Goal: Transaction & Acquisition: Download file/media

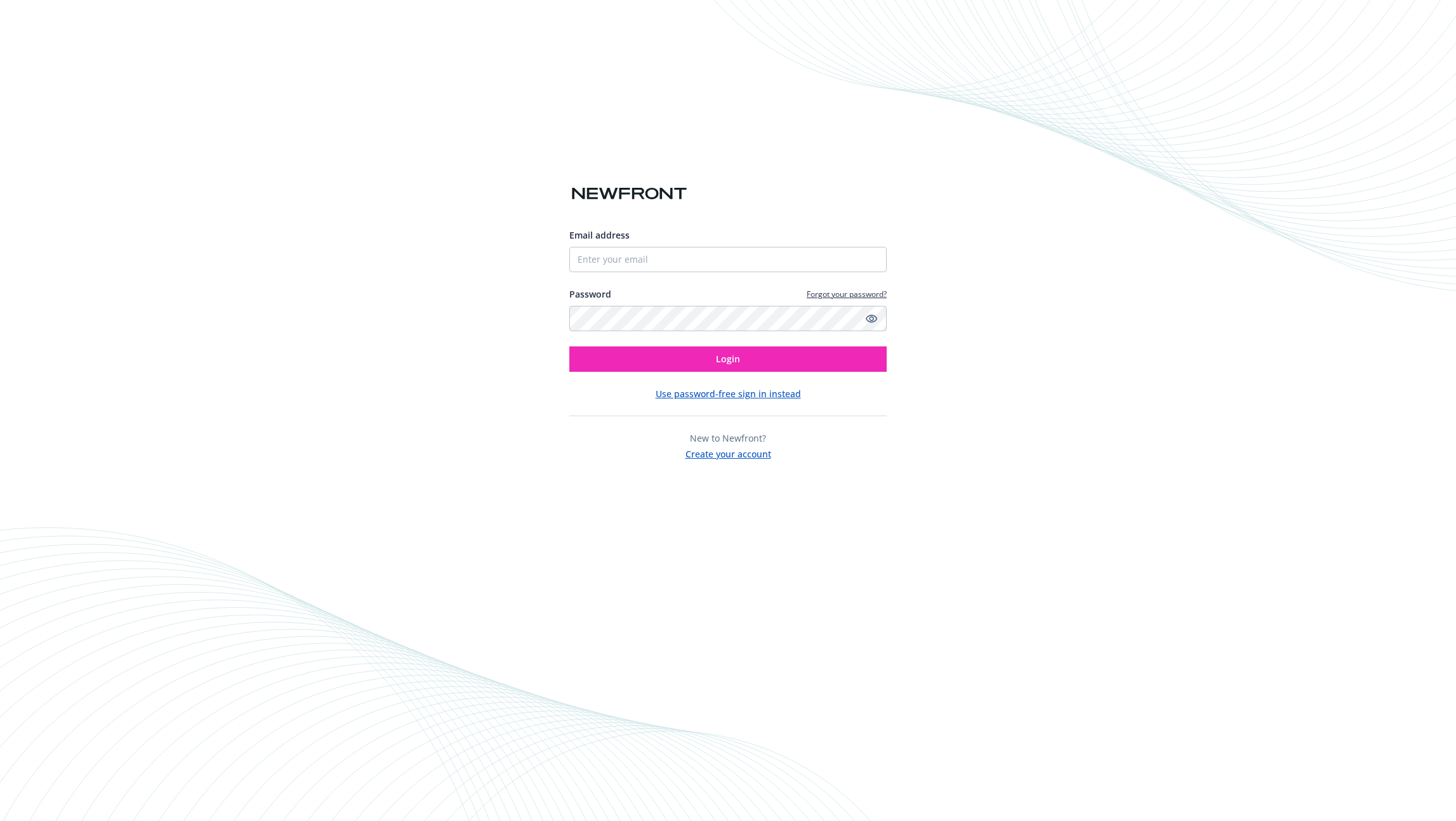
click at [382, 518] on div "Email address Password Forgot your password? Login Use password-free sign in in…" at bounding box center [728, 410] width 1456 height 821
click at [764, 270] on input "Email address" at bounding box center [727, 259] width 317 height 25
type input "[EMAIL_ADDRESS][DOMAIN_NAME]"
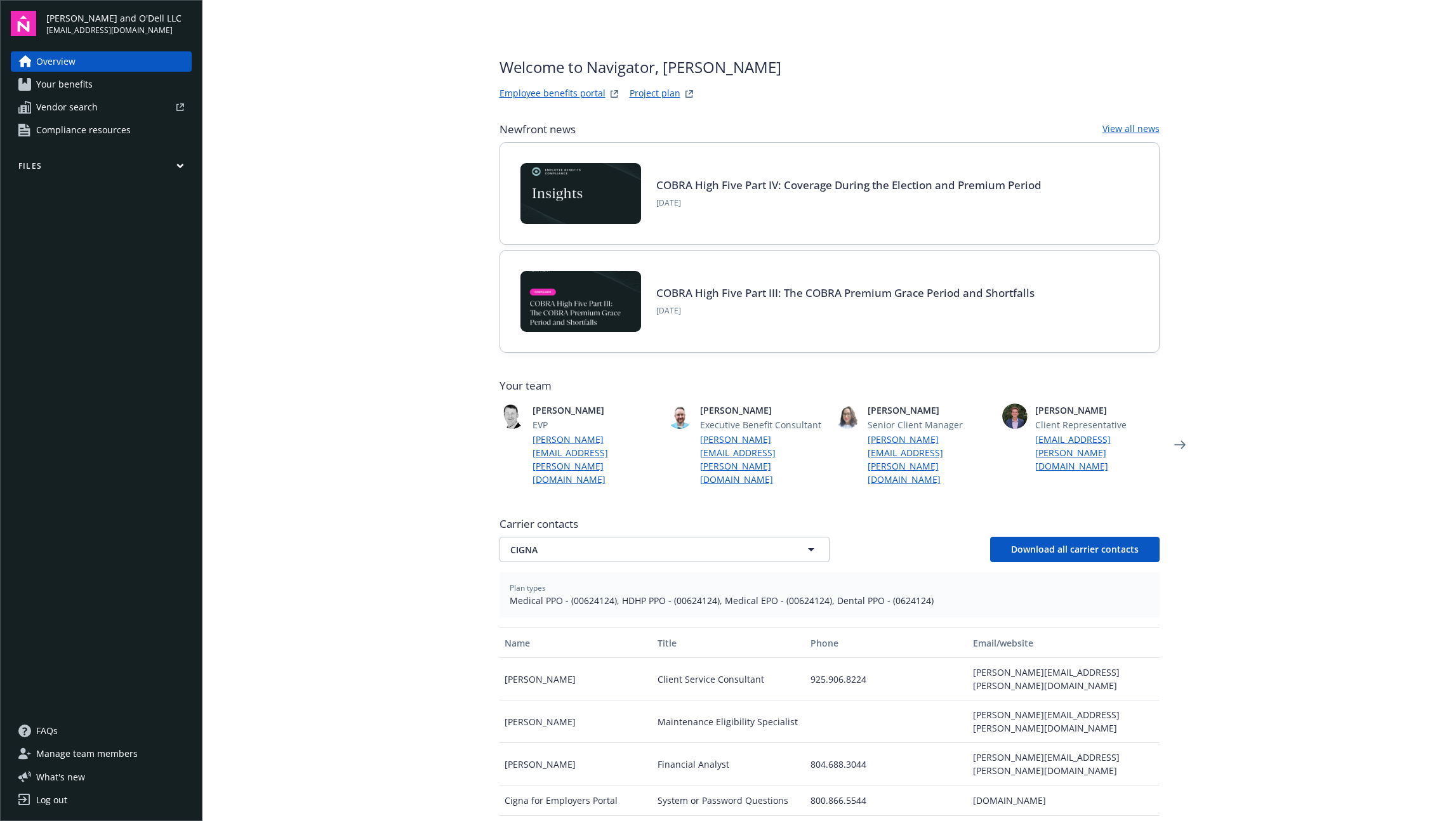
click at [1336, 382] on main "Welcome to Navigator , [PERSON_NAME] benefits portal Project plan Newfront news…" at bounding box center [829, 410] width 1254 height 821
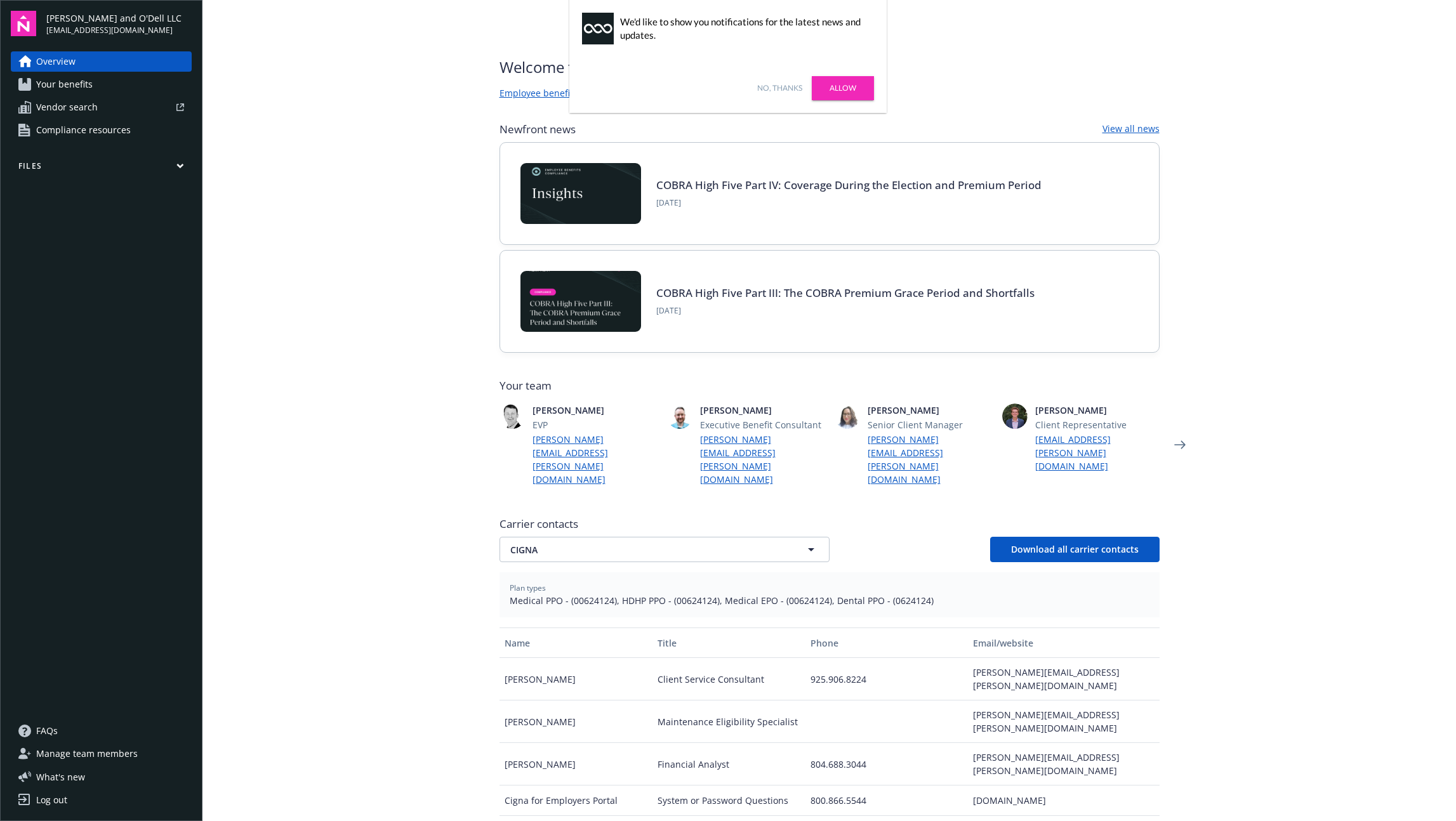
click at [854, 90] on link "Allow" at bounding box center [843, 88] width 62 height 24
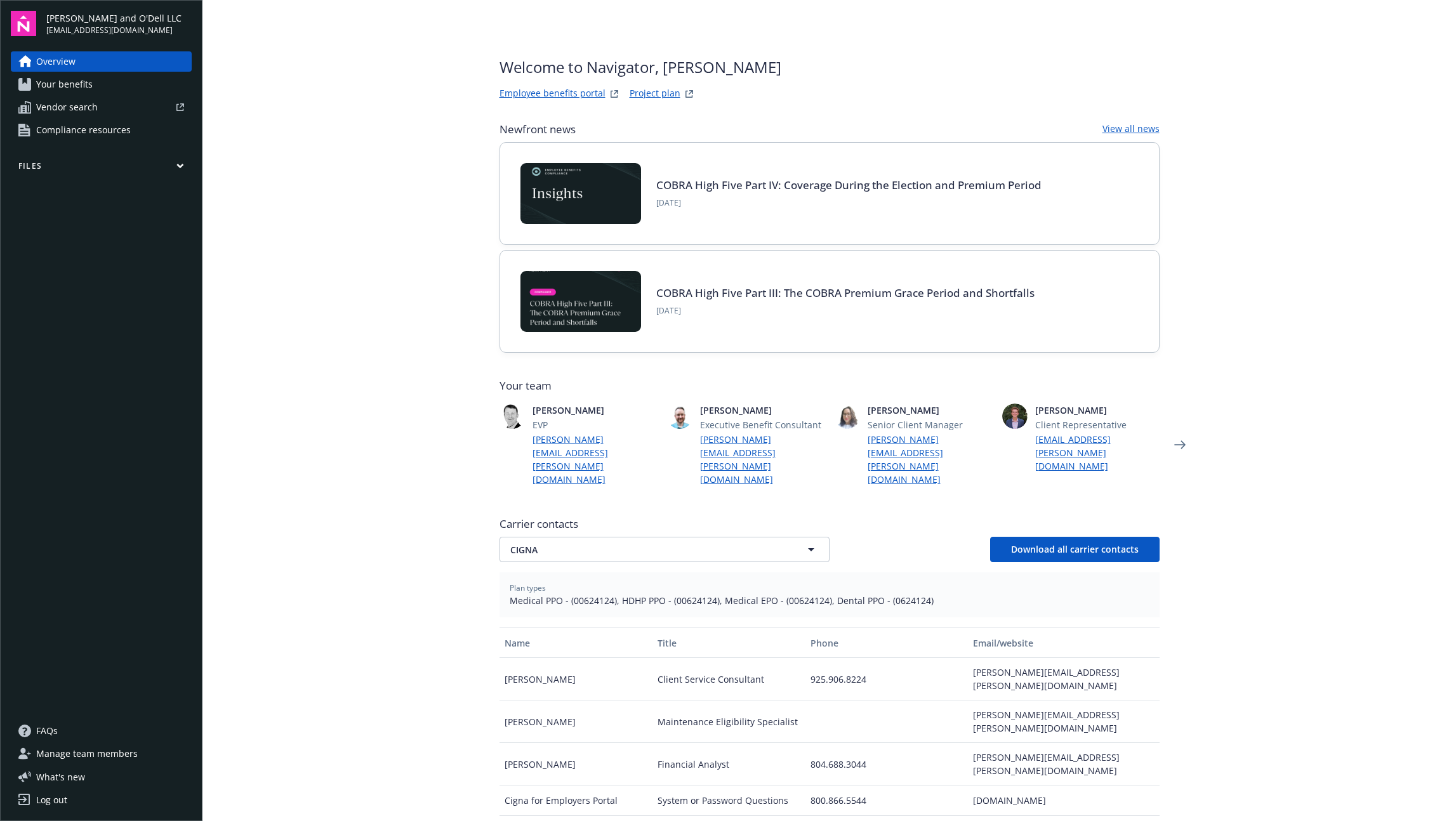
click at [484, 155] on div "Welcome to Navigator , [PERSON_NAME] benefits portal Project plan Newfront news…" at bounding box center [830, 542] width 691 height 1085
click at [273, 265] on main "Welcome to Navigator , [PERSON_NAME] benefits portal Project plan Newfront news…" at bounding box center [829, 410] width 1254 height 821
click at [178, 161] on button "Files" at bounding box center [100, 168] width 180 height 16
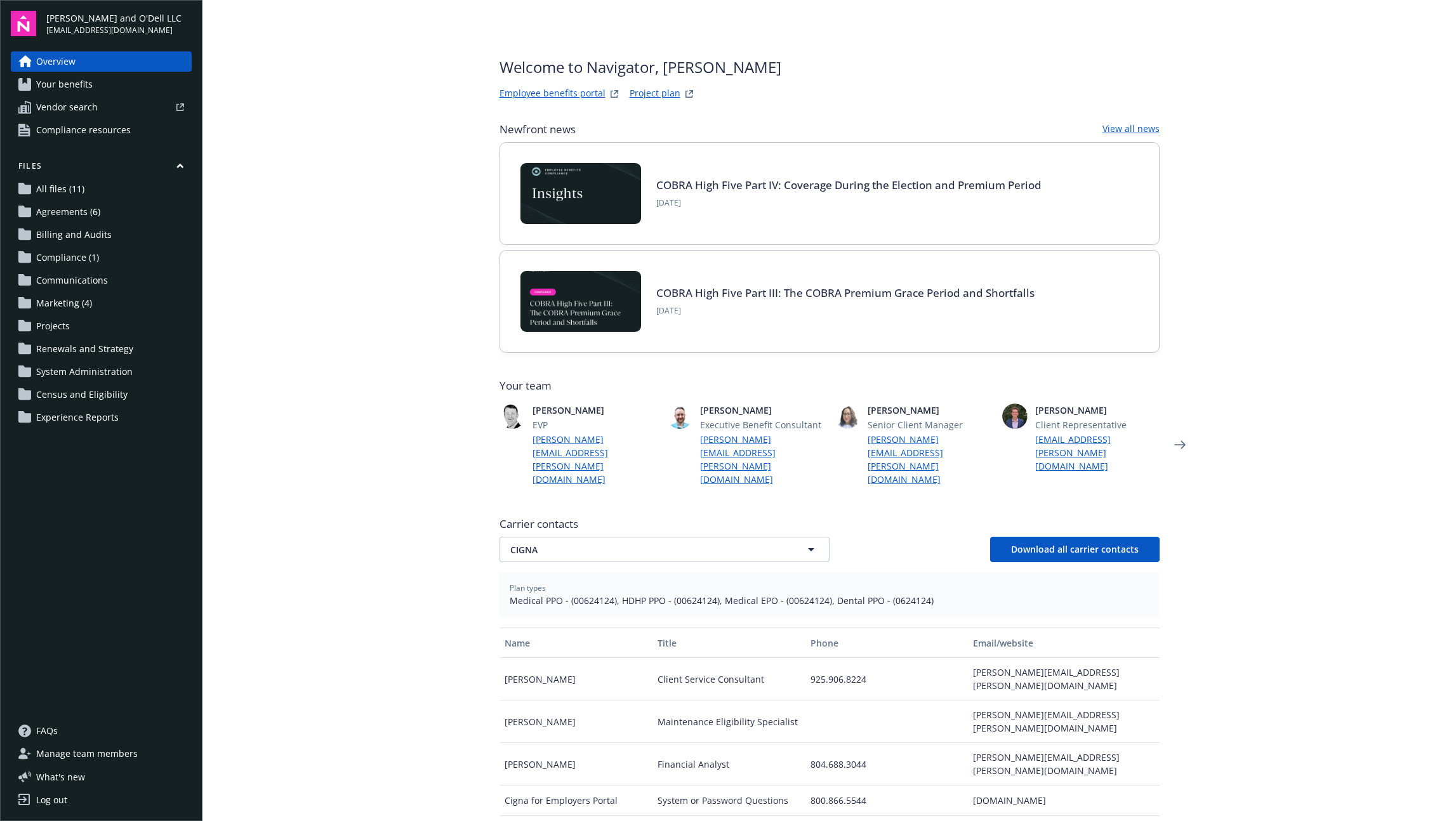
click at [91, 304] on link "Marketing (4)" at bounding box center [100, 304] width 180 height 21
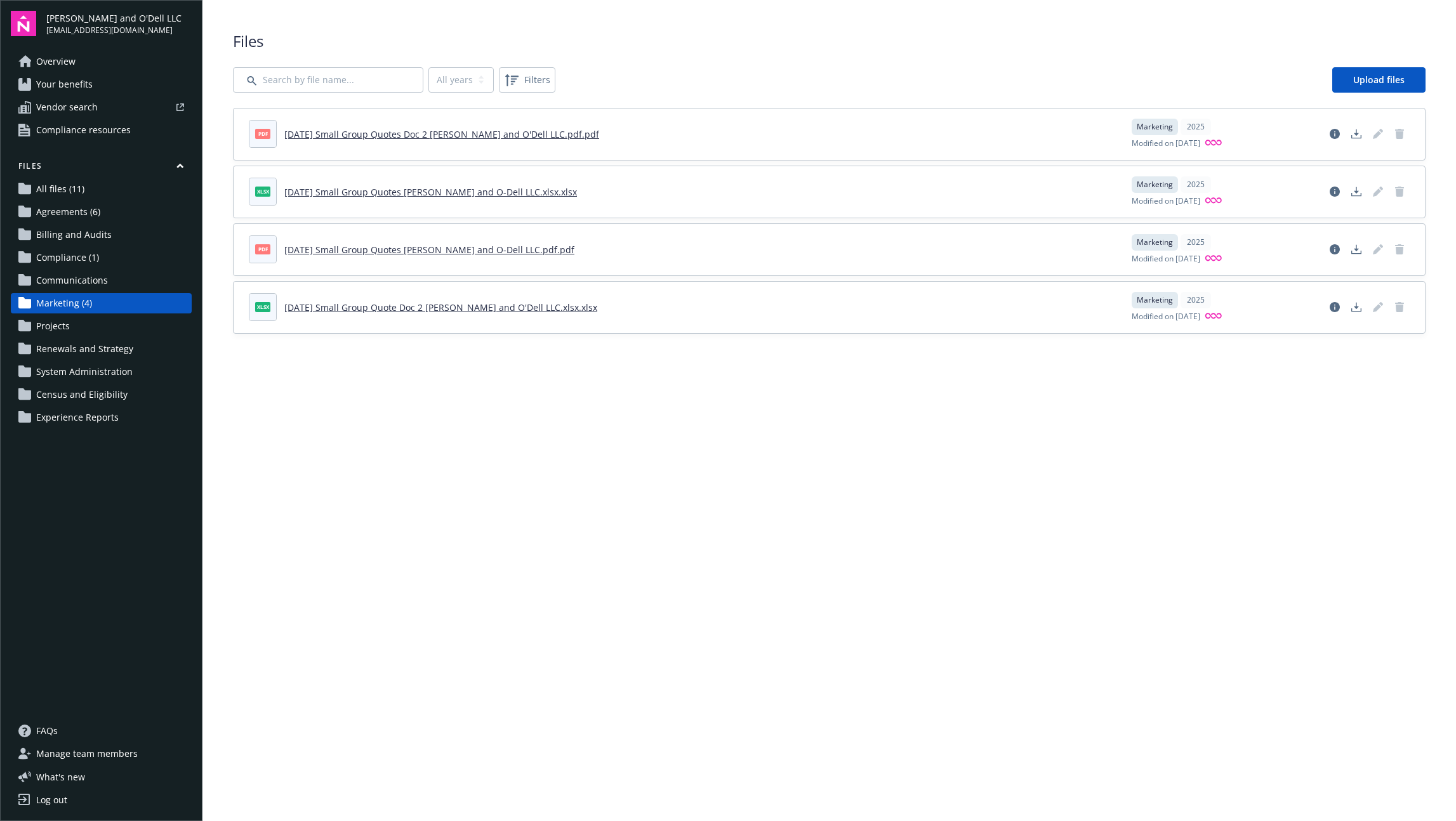
click at [832, 641] on main "Upload progress Files All years 2025 Filters Upload files pdf [DATE] Small Grou…" at bounding box center [829, 410] width 1254 height 821
click at [1359, 130] on icon "Download document" at bounding box center [1357, 134] width 10 height 10
click at [1358, 195] on icon "Download document" at bounding box center [1357, 192] width 10 height 10
click at [1355, 243] on link "Download document" at bounding box center [1357, 249] width 21 height 21
click at [1358, 306] on icon "Download document" at bounding box center [1357, 307] width 10 height 10
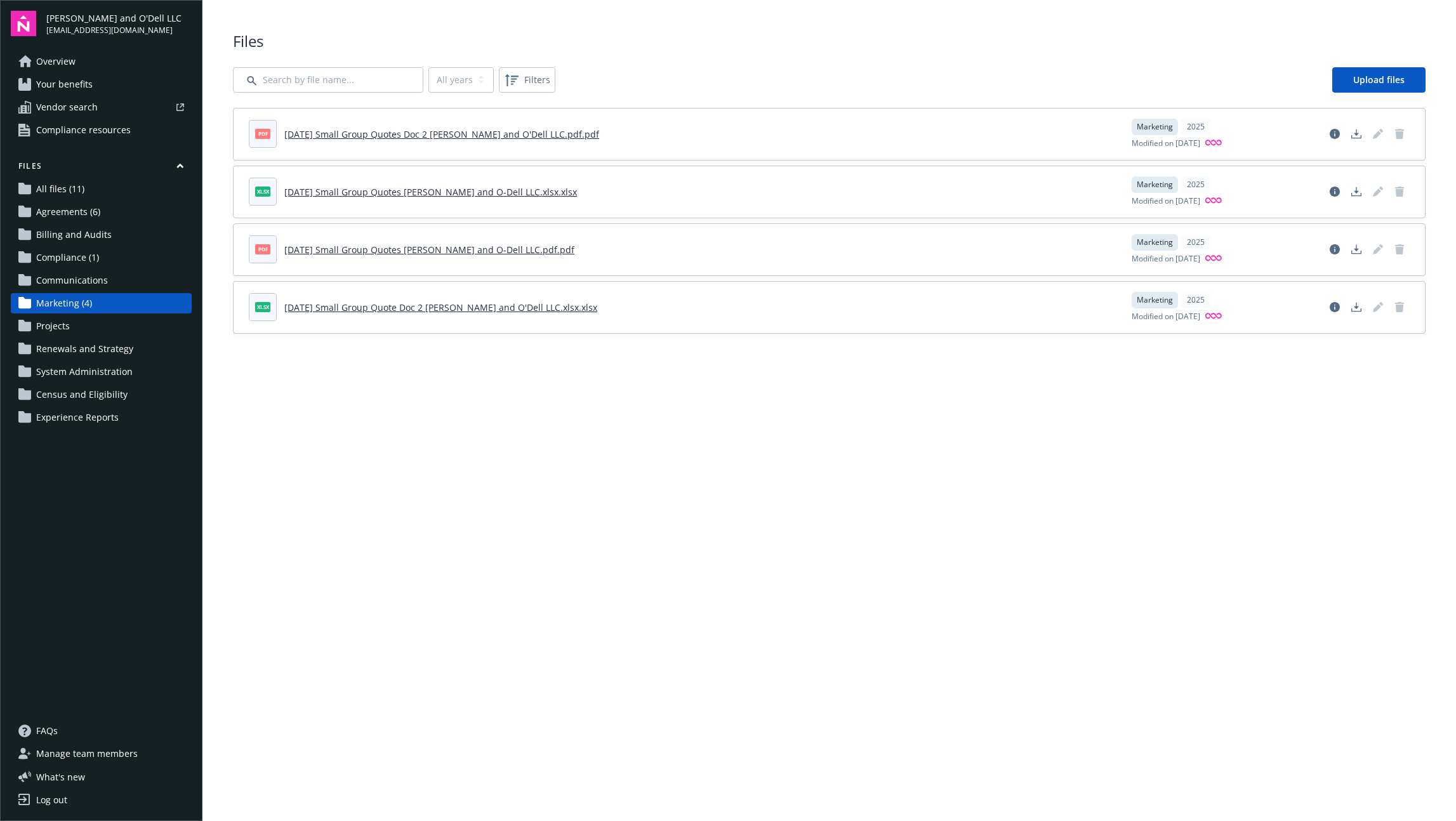
click at [679, 539] on main "Upload progress Files All years 2025 Filters Upload files pdf [DATE] Small Grou…" at bounding box center [829, 410] width 1254 height 821
click at [813, 475] on main "Upload progress Files All years 2025 Filters Upload files pdf [DATE] Small Grou…" at bounding box center [829, 410] width 1254 height 821
click at [546, 604] on main "Upload progress Files All years 2025 Filters Upload files pdf [DATE] Small Grou…" at bounding box center [829, 410] width 1254 height 821
